Goal: Task Accomplishment & Management: Manage account settings

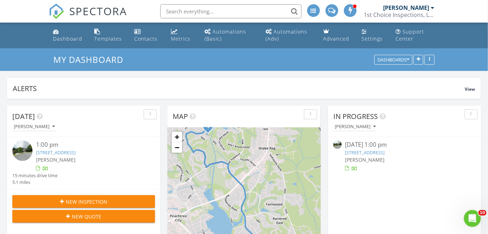
click at [376, 156] on span "[PERSON_NAME]" at bounding box center [365, 159] width 40 height 7
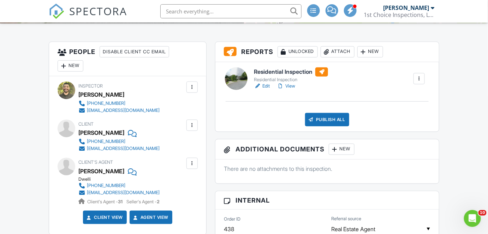
scroll to position [202, 0]
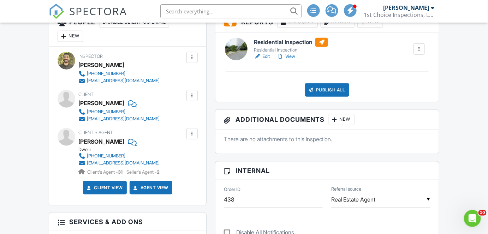
click at [268, 54] on link "Edit" at bounding box center [262, 56] width 16 height 7
